Goal: Find specific page/section: Find specific page/section

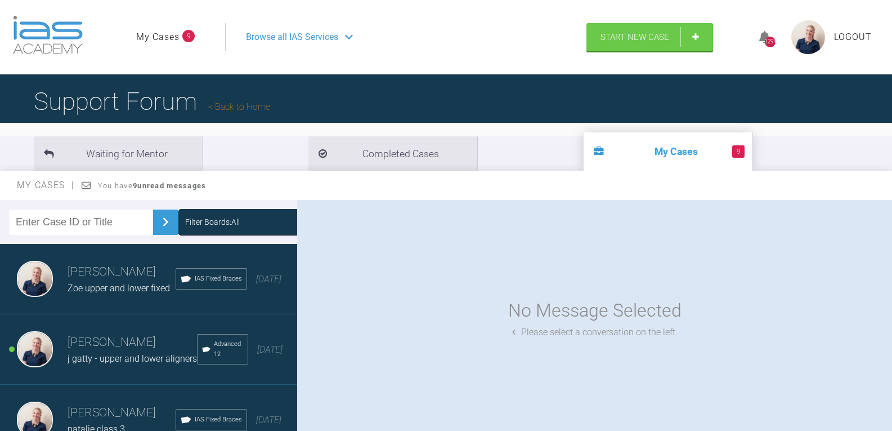
click at [217, 226] on div "Filter Boards: All" at bounding box center [212, 222] width 55 height 12
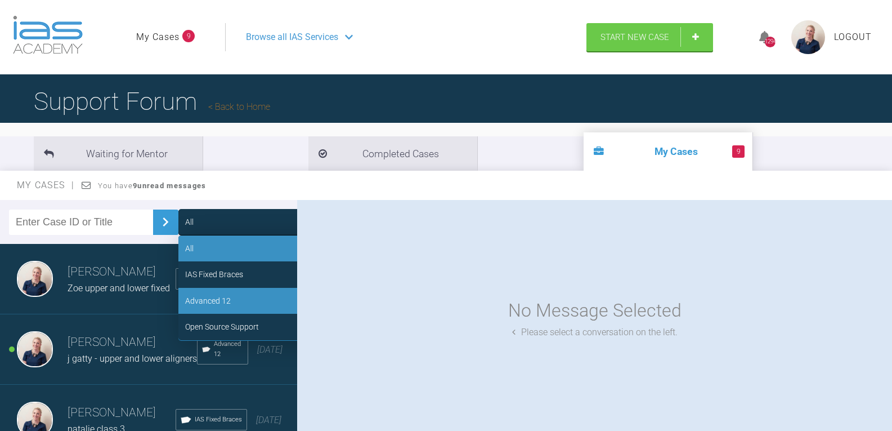
click at [227, 297] on div "Advanced 12" at bounding box center [262, 301] width 169 height 26
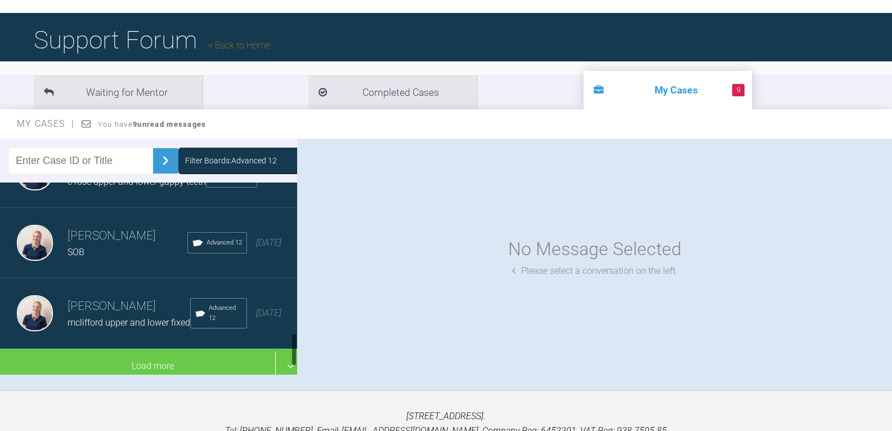
scroll to position [117, 0]
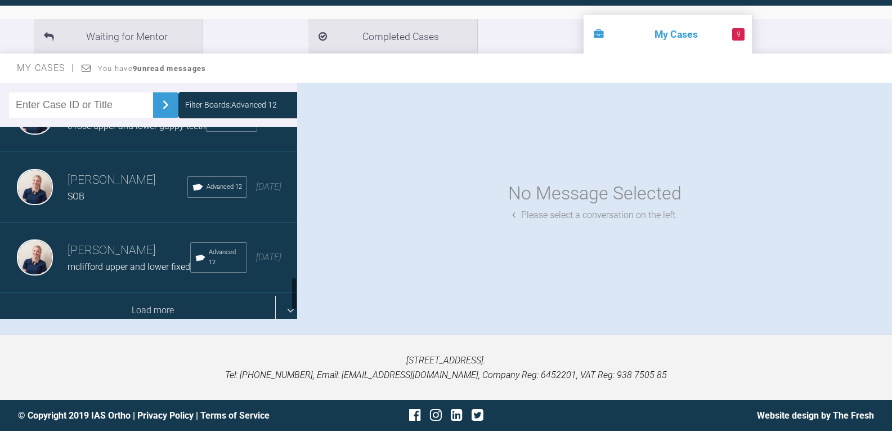
click at [139, 293] on div "Load more" at bounding box center [153, 310] width 306 height 35
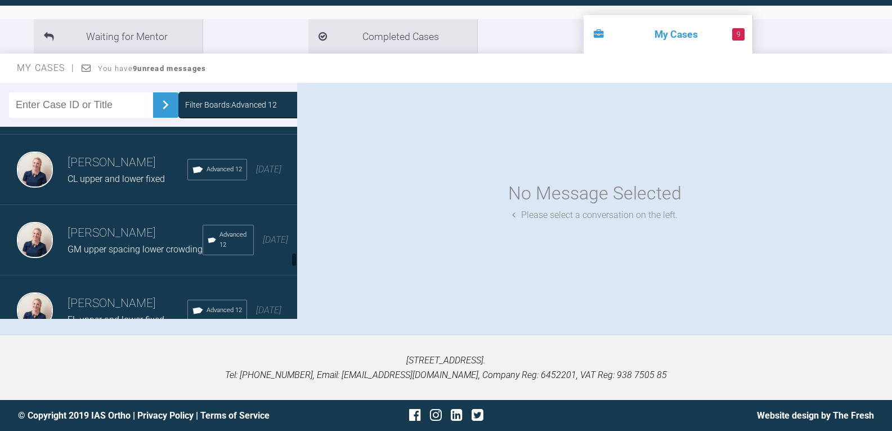
scroll to position [1548, 0]
click at [112, 172] on h3 "Olivia Nixon" at bounding box center [128, 162] width 120 height 19
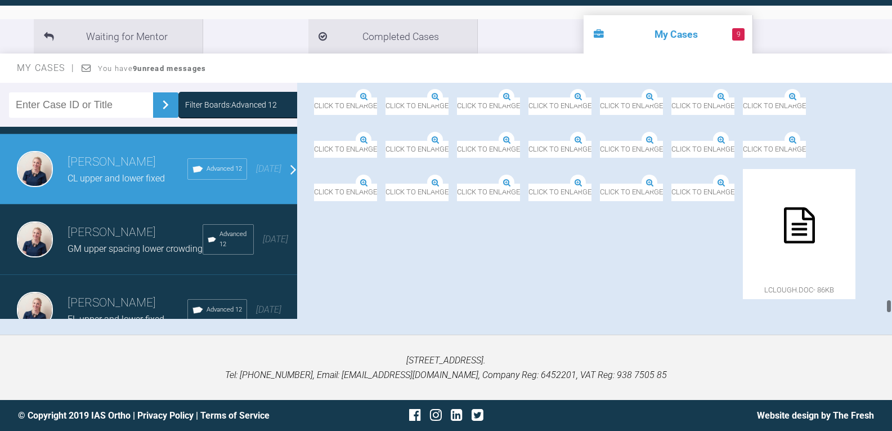
scroll to position [5967, 0]
